Goal: Transaction & Acquisition: Purchase product/service

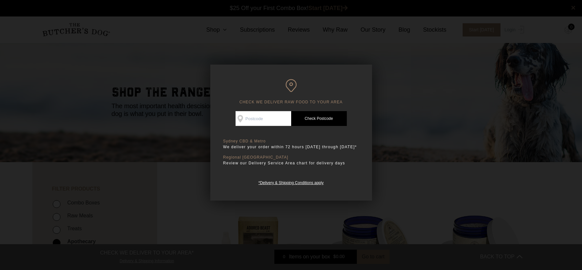
click at [272, 119] on input "Check Availability At" at bounding box center [263, 118] width 56 height 15
type input "2450"
click at [329, 119] on link "Check Postcode" at bounding box center [319, 118] width 56 height 15
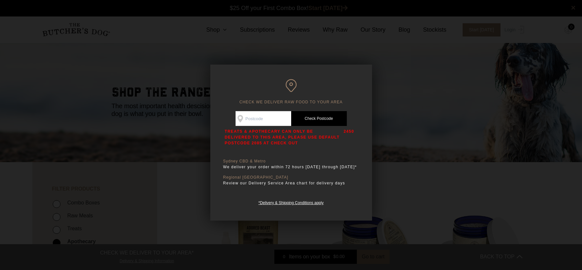
click at [411, 105] on div at bounding box center [291, 135] width 582 height 270
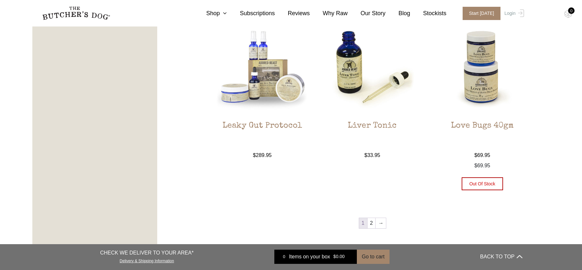
scroll to position [732, 0]
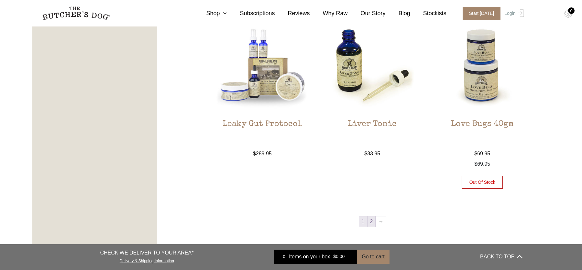
click at [372, 221] on link "2" at bounding box center [371, 222] width 8 height 10
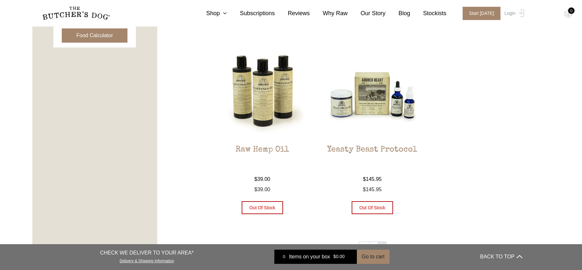
scroll to position [376, 0]
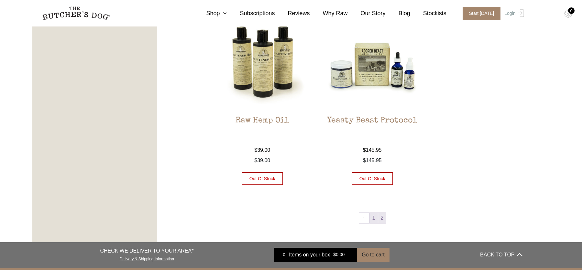
click at [374, 216] on link "1" at bounding box center [374, 218] width 8 height 10
